Goal: Navigation & Orientation: Find specific page/section

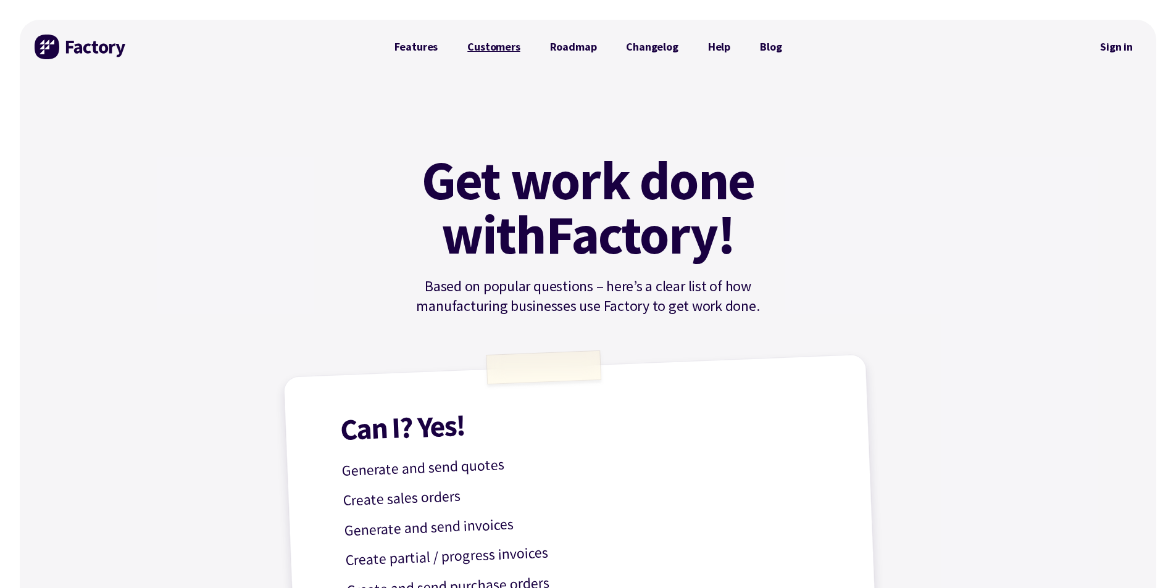
click at [476, 48] on link "Customers" at bounding box center [494, 47] width 82 height 25
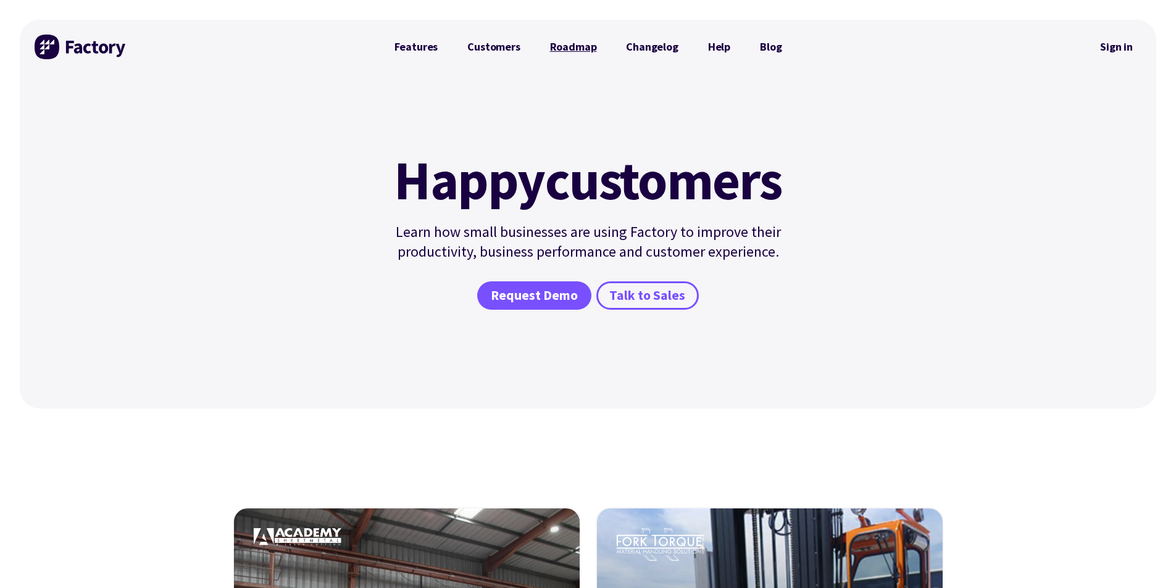
click at [559, 49] on link "Roadmap" at bounding box center [573, 47] width 77 height 25
click at [640, 48] on link "Changelog" at bounding box center [652, 47] width 82 height 25
